Goal: Obtain resource: Download file/media

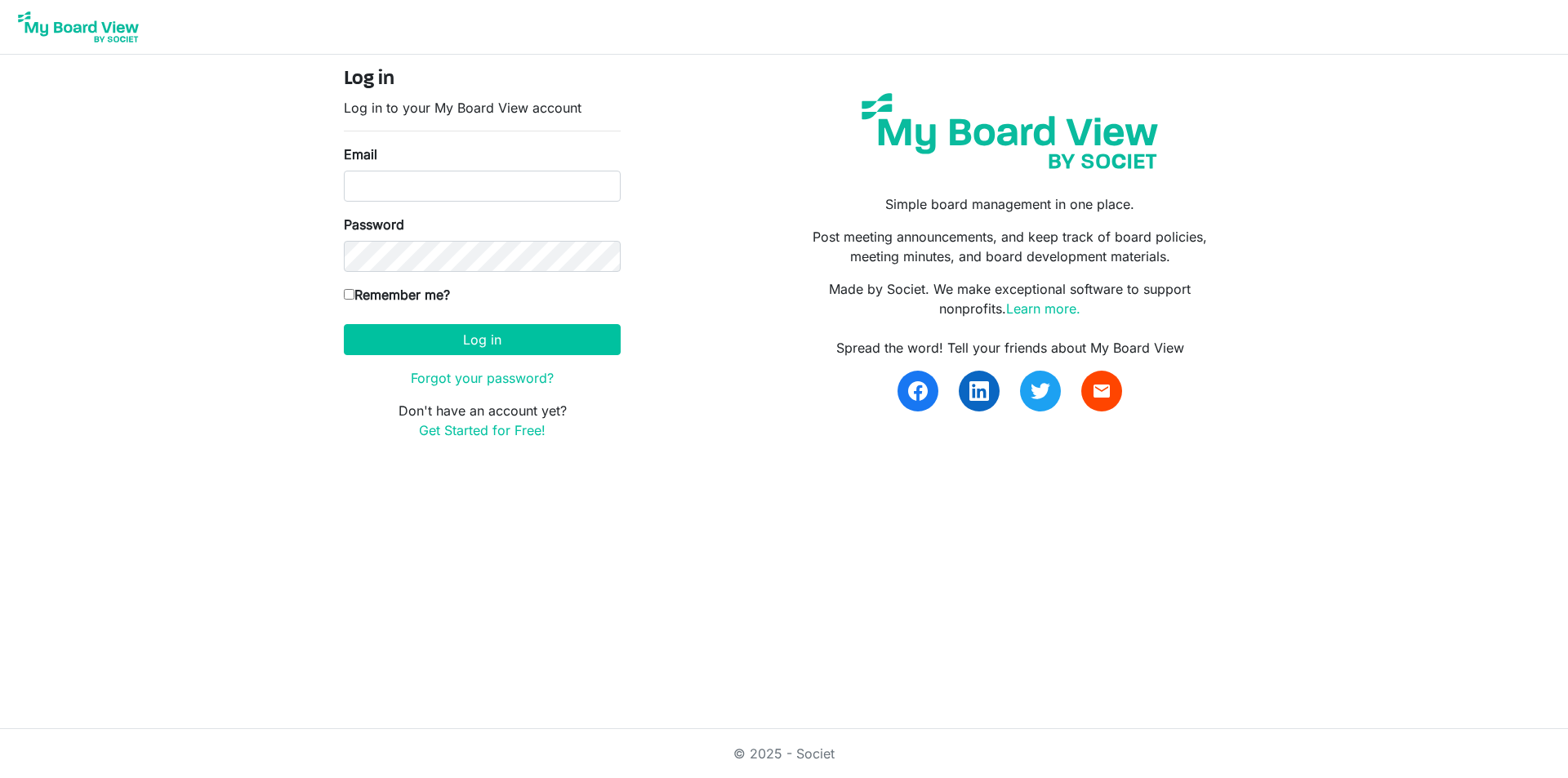
type input "[EMAIL_ADDRESS][DOMAIN_NAME]"
click at [344, 324] on button "Log in" at bounding box center [482, 340] width 277 height 31
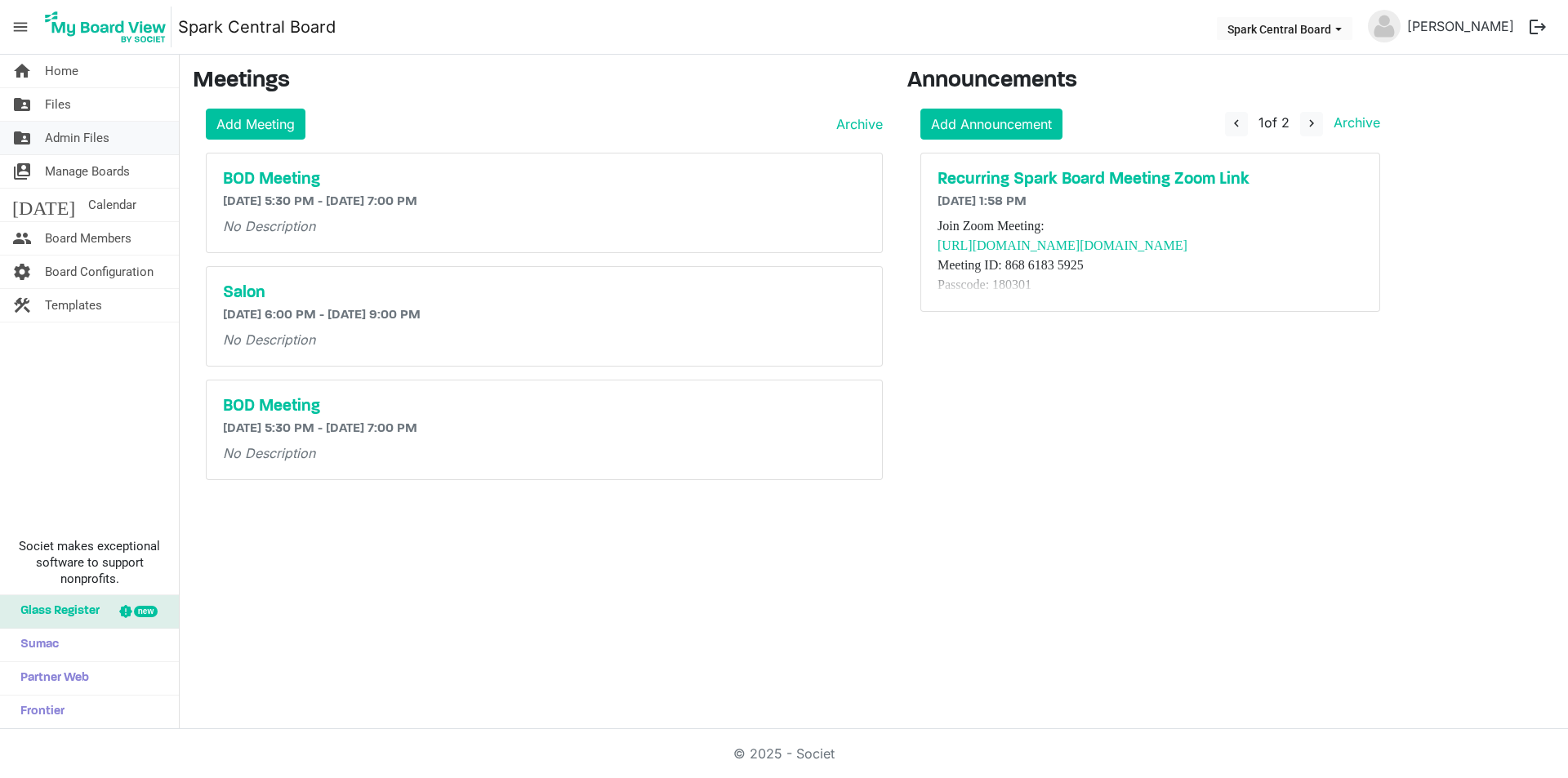
click at [92, 134] on span "Admin Files" at bounding box center [77, 137] width 65 height 32
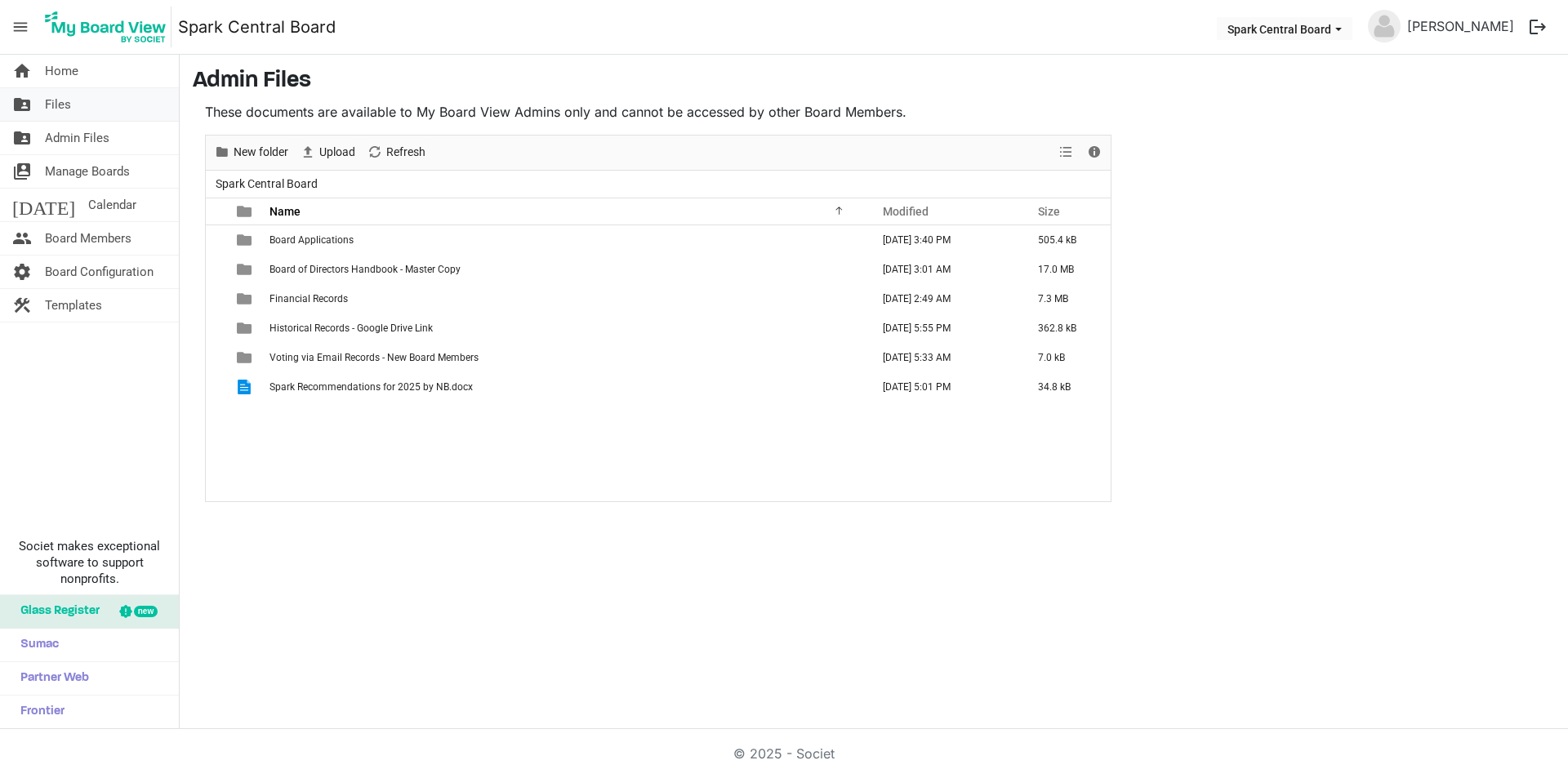
click at [59, 108] on span "Files" at bounding box center [58, 104] width 26 height 32
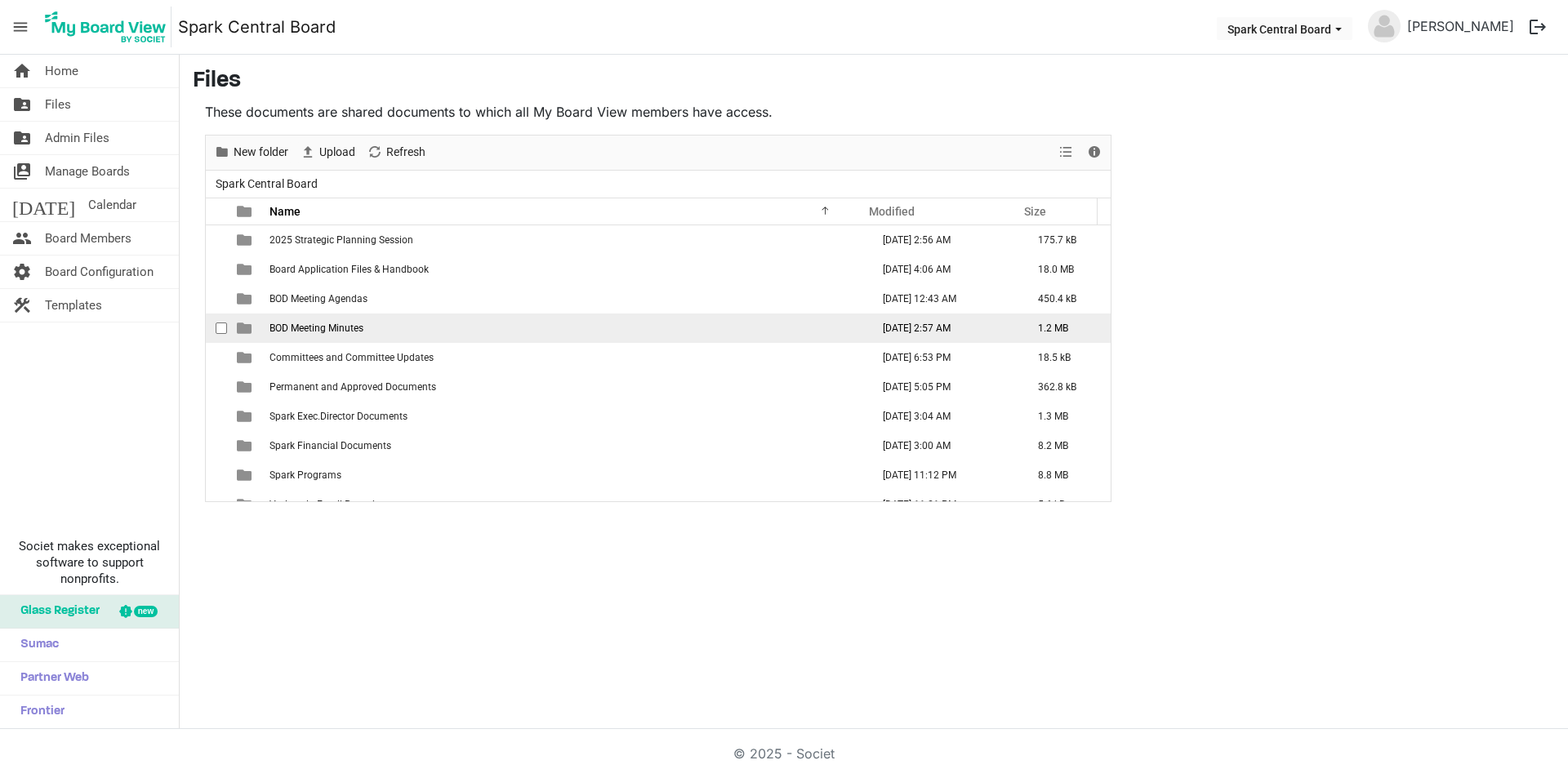
click at [321, 332] on span "BOD Meeting Minutes" at bounding box center [316, 327] width 94 height 11
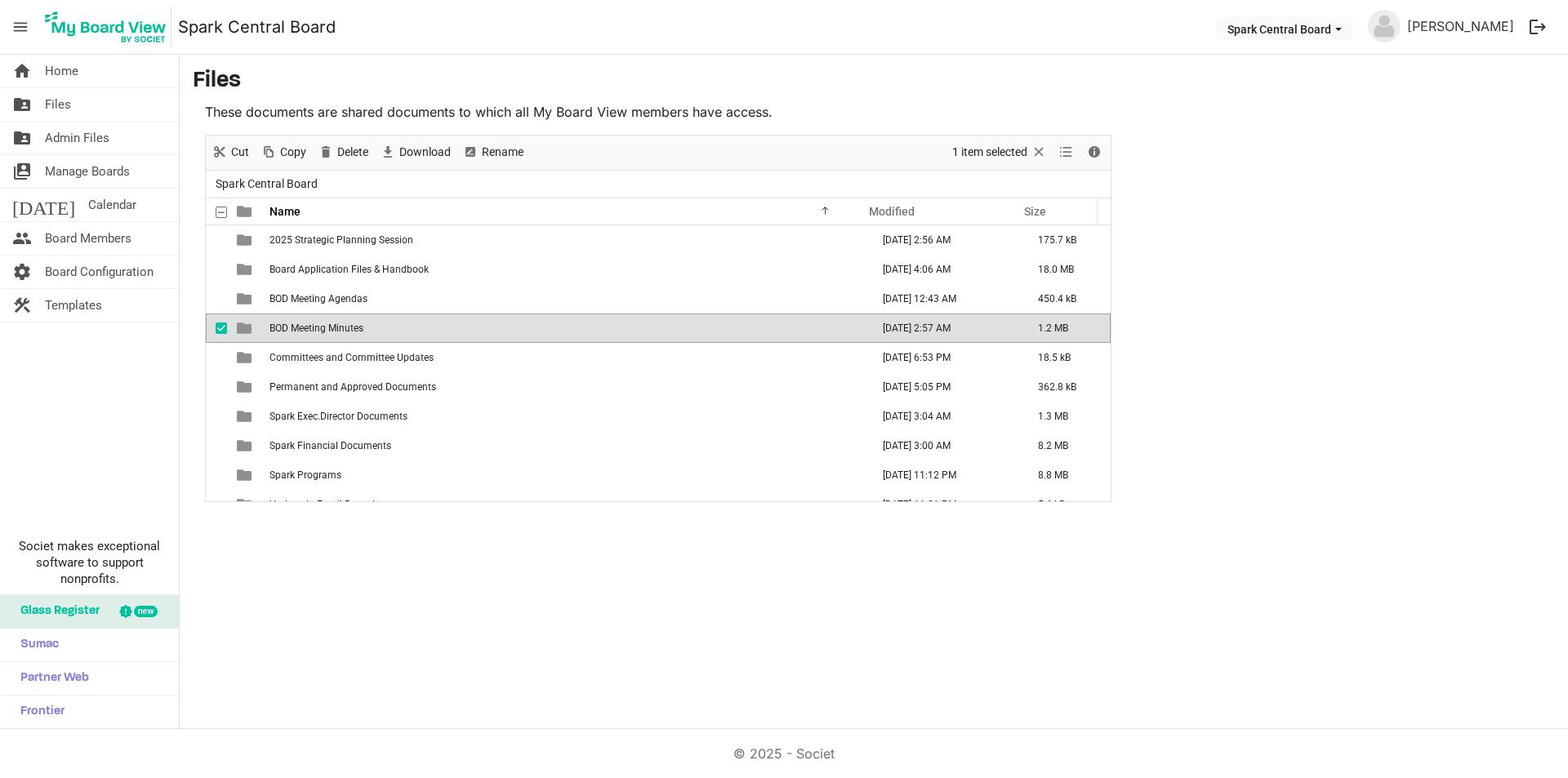
click at [454, 614] on div "home Home folder_shared Files folder_shared Admin Files switch_account Manage B…" at bounding box center [784, 392] width 1568 height 674
click at [287, 324] on span "BOD Meeting Minutes" at bounding box center [316, 327] width 94 height 11
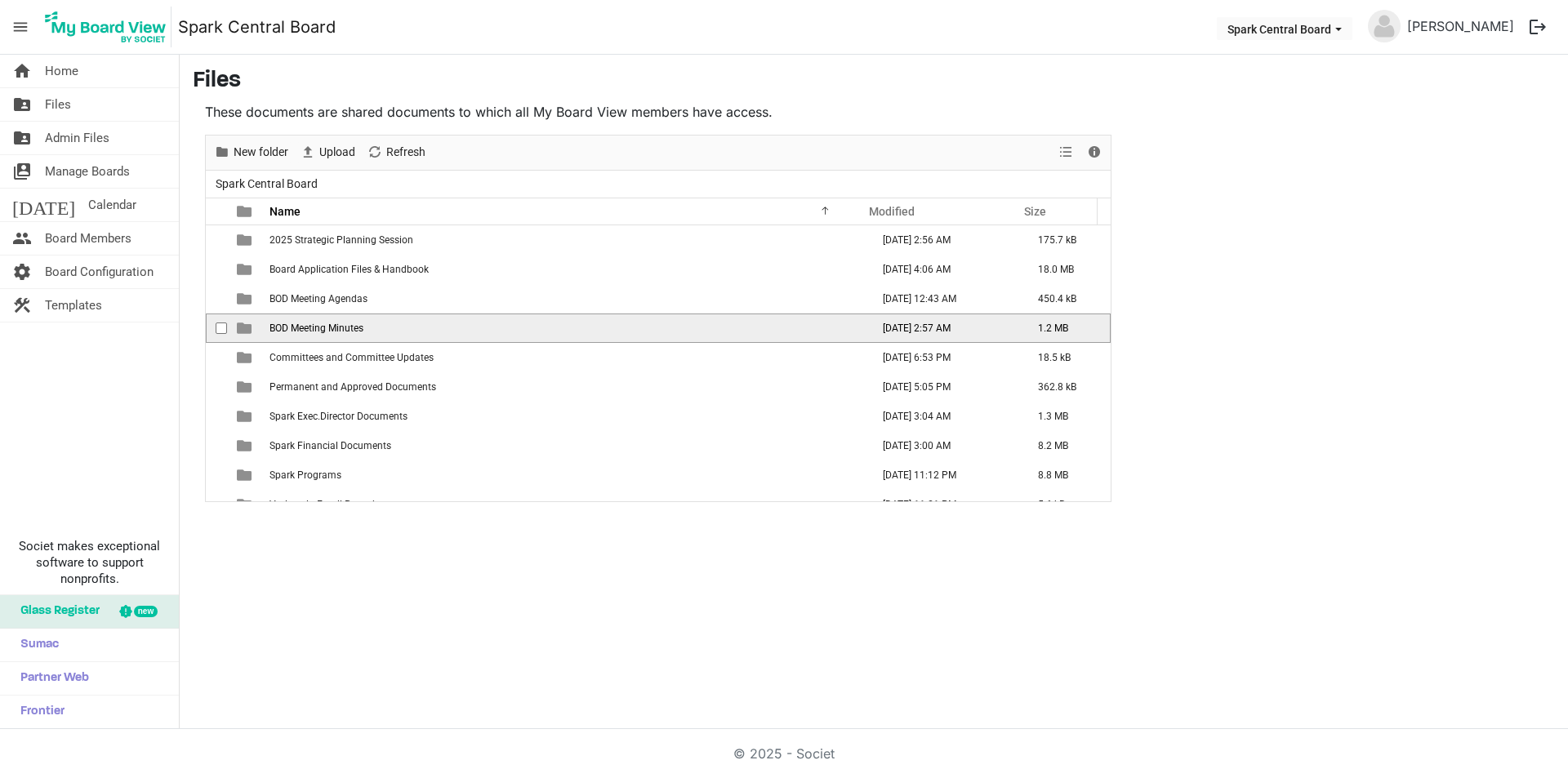
click at [287, 324] on span "BOD Meeting Minutes" at bounding box center [316, 327] width 94 height 11
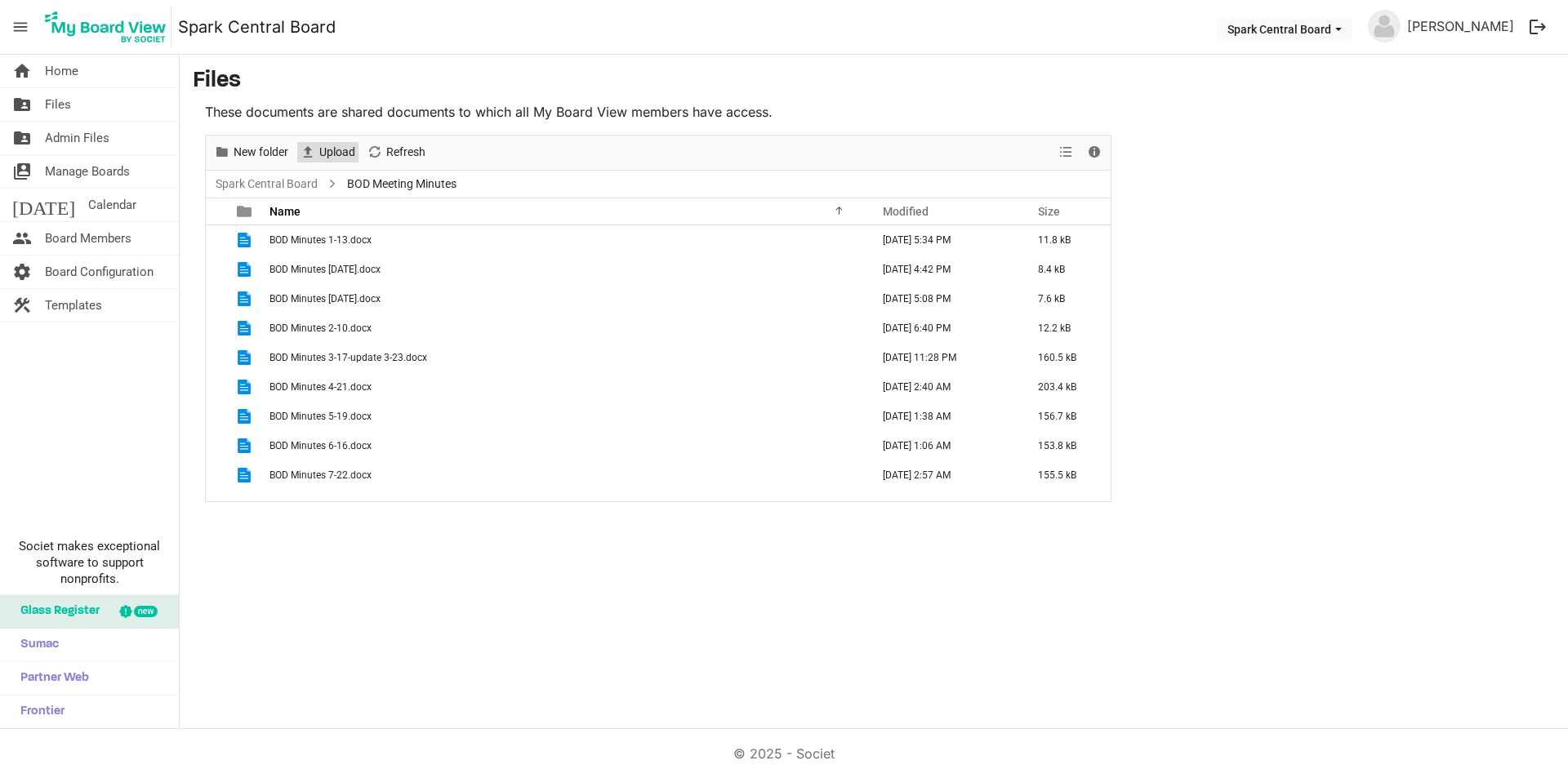
click at [319, 148] on span "Upload" at bounding box center [337, 152] width 39 height 20
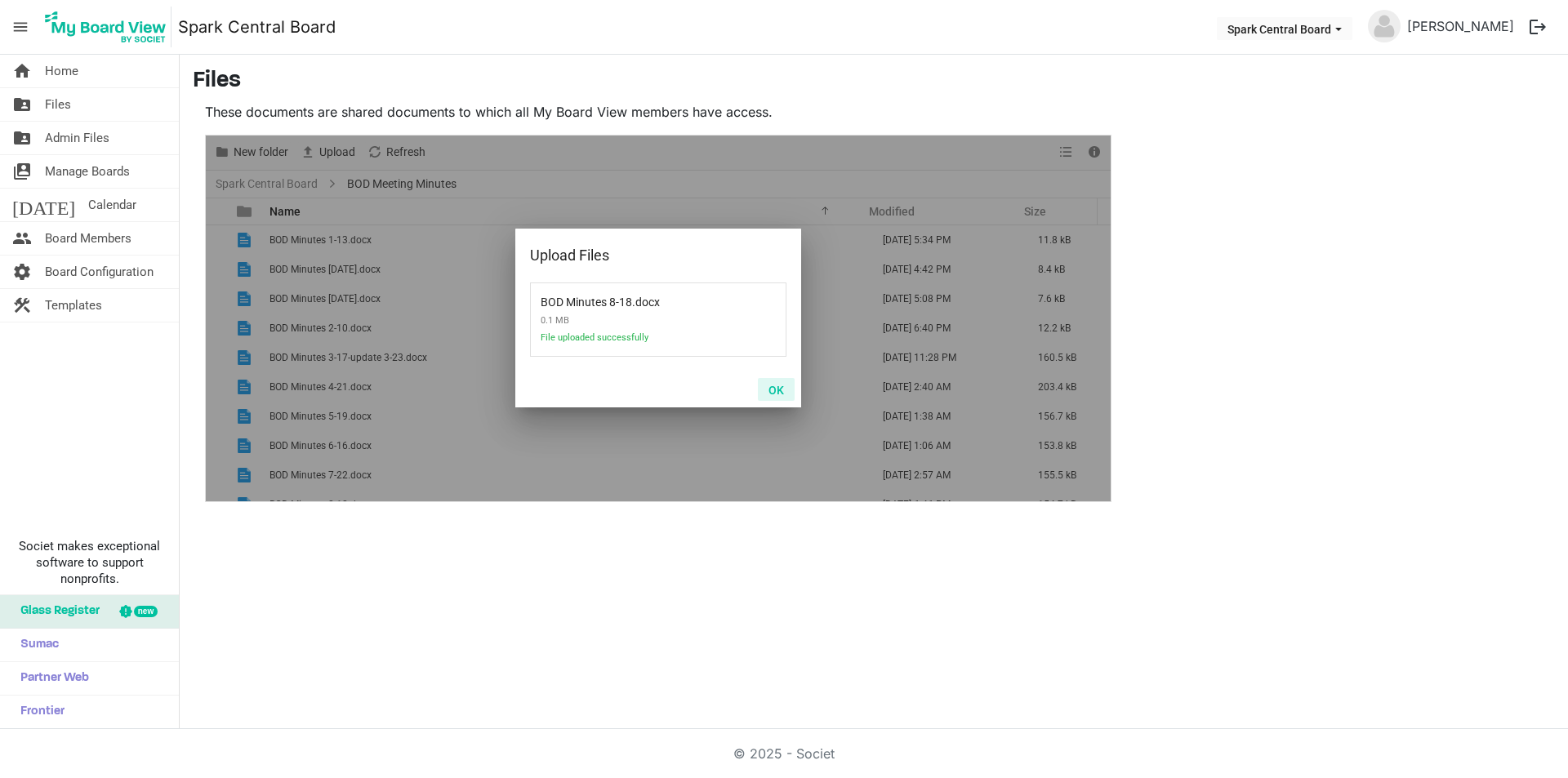
click at [771, 392] on button "OK" at bounding box center [777, 389] width 37 height 23
